Goal: Check status: Check status

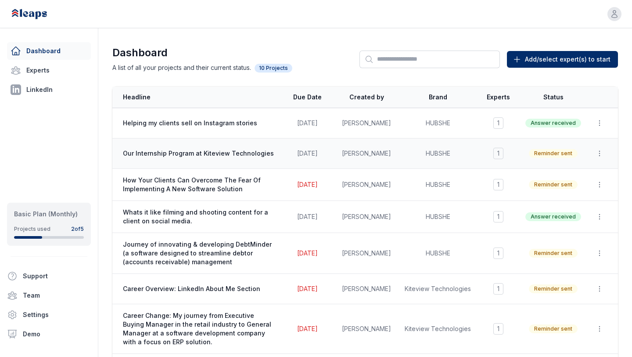
click at [267, 156] on span "Our Internship Program at Kiteview Technologies" at bounding box center [199, 153] width 153 height 9
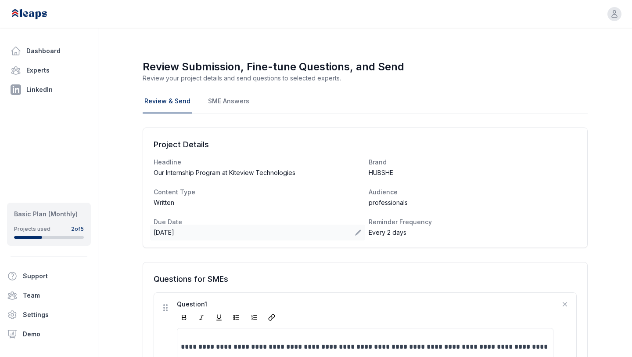
click at [356, 234] on icon at bounding box center [358, 233] width 6 height 6
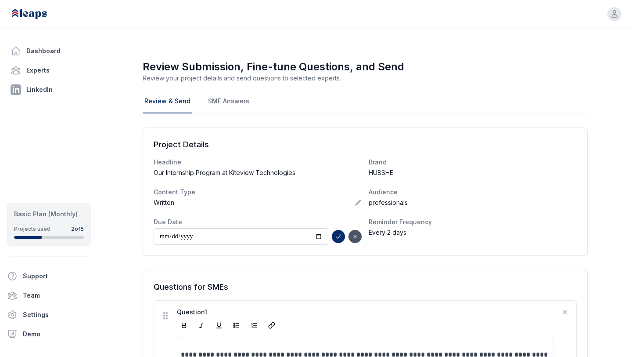
type input "**********"
click at [338, 236] on icon "submit" at bounding box center [338, 236] width 7 height 7
